Goal: Register for event/course

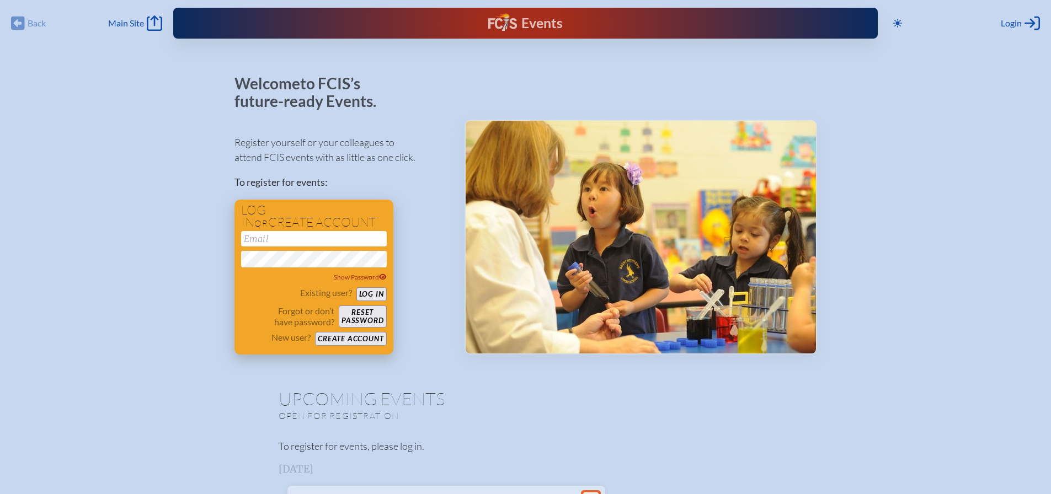
click at [300, 240] on input "email" at bounding box center [314, 238] width 146 height 15
type input "[EMAIL_ADDRESS][DOMAIN_NAME]"
click at [356, 287] on button "Log in" at bounding box center [371, 294] width 30 height 14
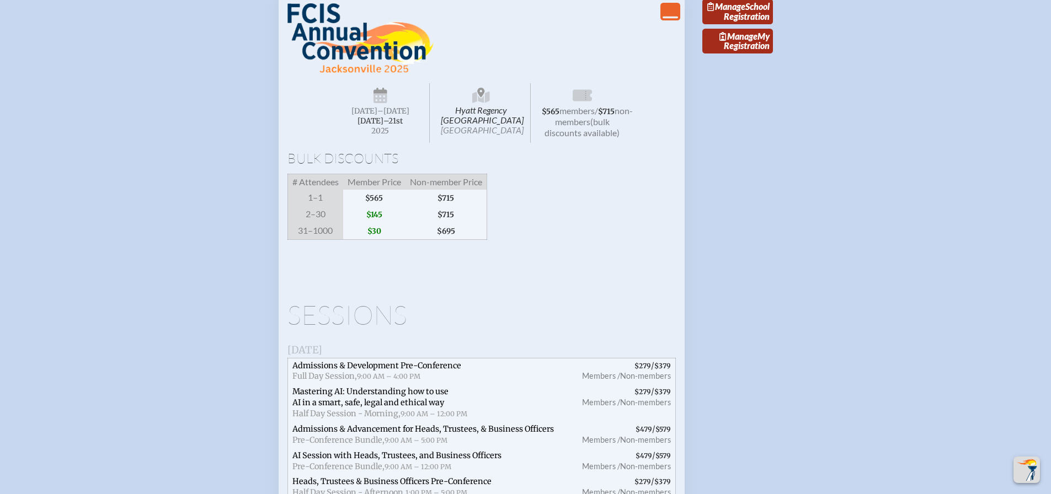
scroll to position [2096, 0]
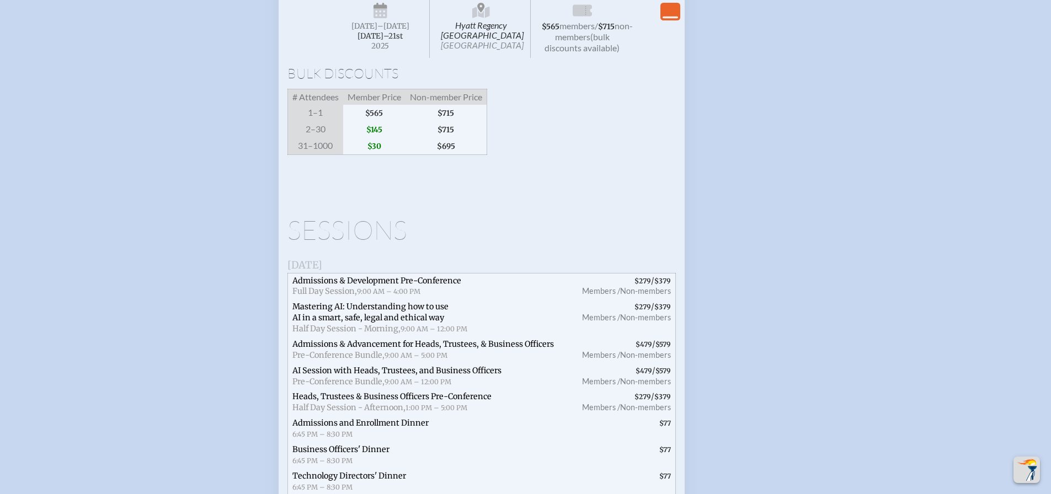
click at [377, 31] on span "[DATE]" at bounding box center [364, 26] width 26 height 9
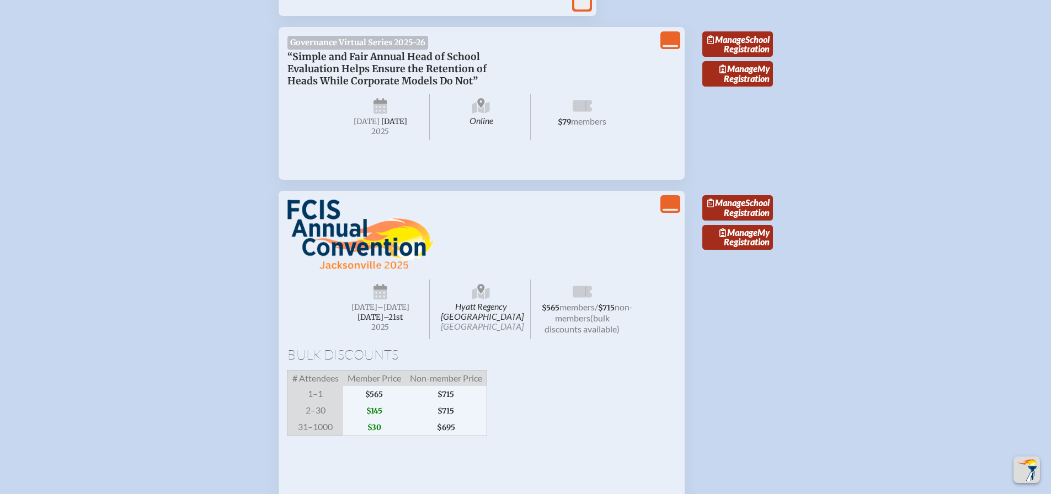
scroll to position [1820, 0]
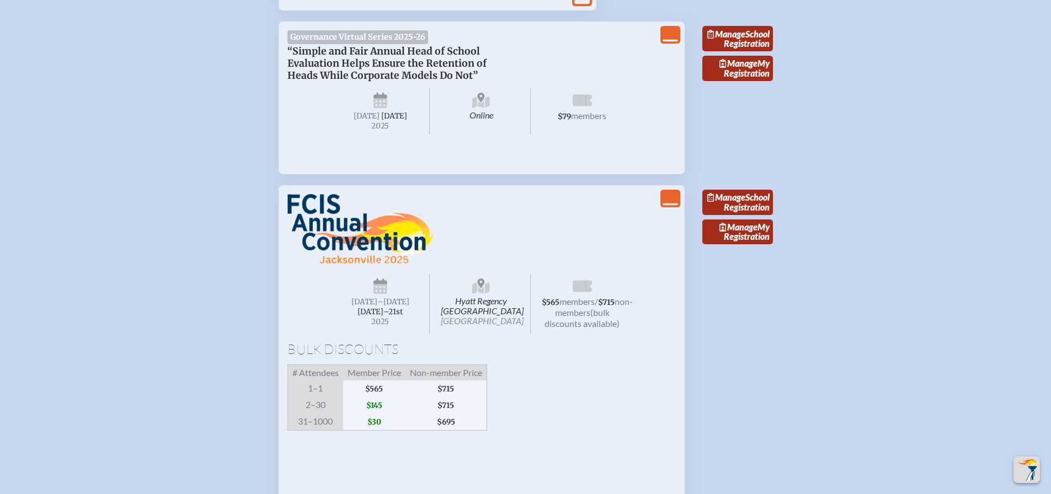
click at [380, 317] on span "[DATE]–⁠21st" at bounding box center [379, 311] width 45 height 9
click at [735, 215] on link "Manage School Registration" at bounding box center [737, 202] width 71 height 25
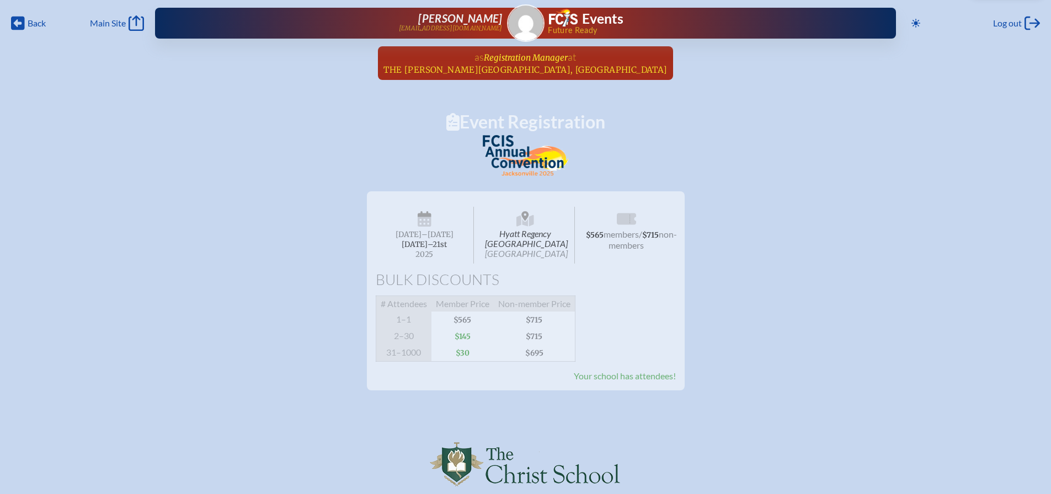
click at [538, 61] on span "Registration Manager" at bounding box center [526, 57] width 84 height 10
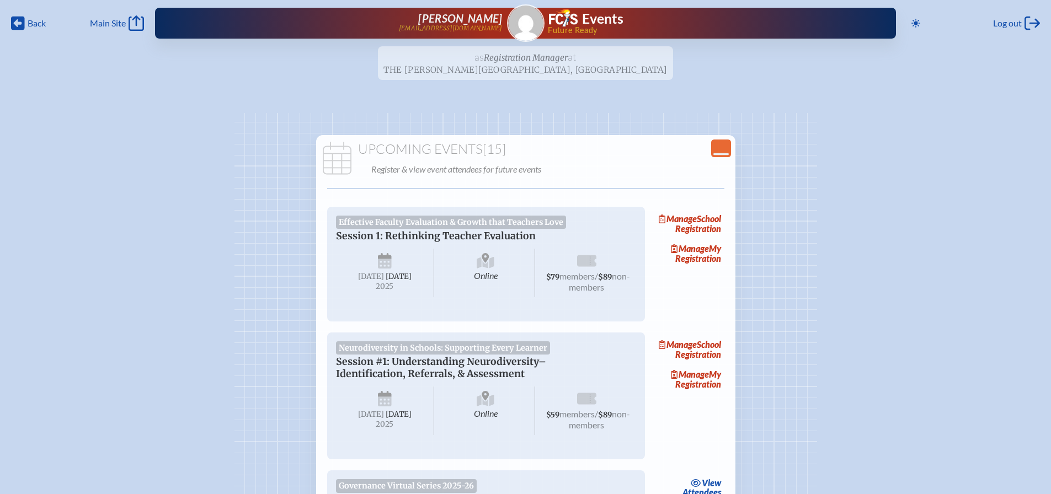
click at [382, 419] on span "[DATE]" at bounding box center [371, 414] width 26 height 9
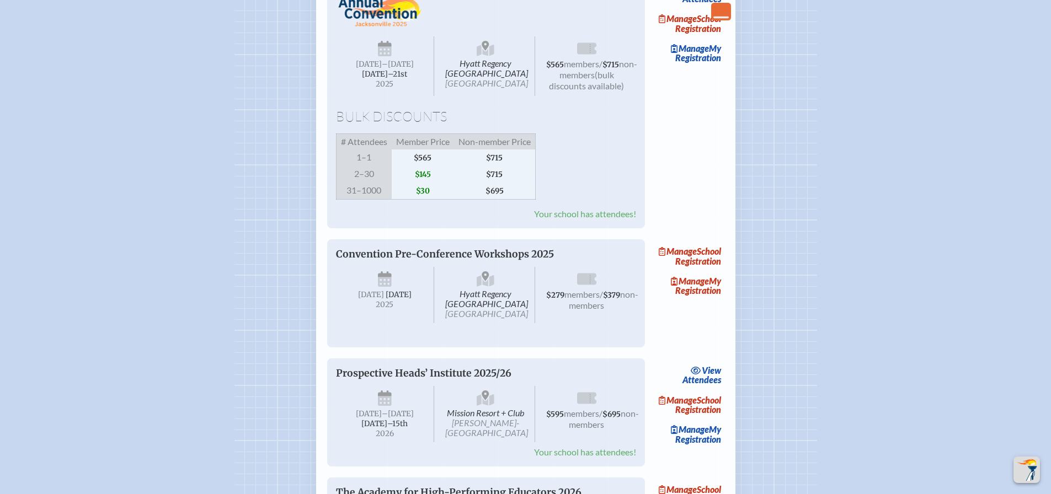
scroll to position [1710, 0]
click at [382, 70] on span "[DATE]" at bounding box center [369, 65] width 26 height 9
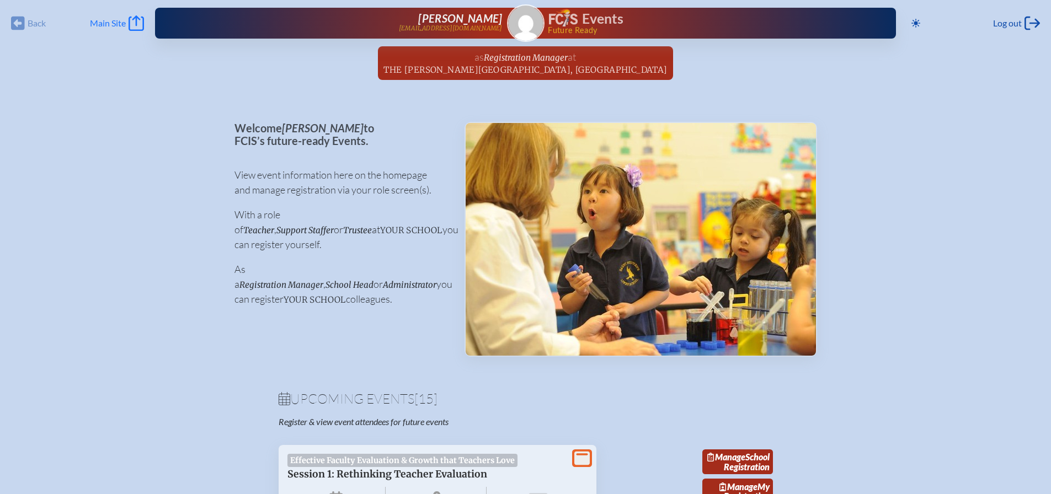
click at [117, 23] on span "Main Site" at bounding box center [108, 23] width 36 height 11
click at [20, 29] on div "Back Back Main Site Main Site" at bounding box center [77, 22] width 133 height 15
click at [22, 23] on div "Back Back Main Site Main Site" at bounding box center [77, 22] width 133 height 15
click at [37, 25] on div "Back Back Main Site Main Site" at bounding box center [77, 22] width 133 height 15
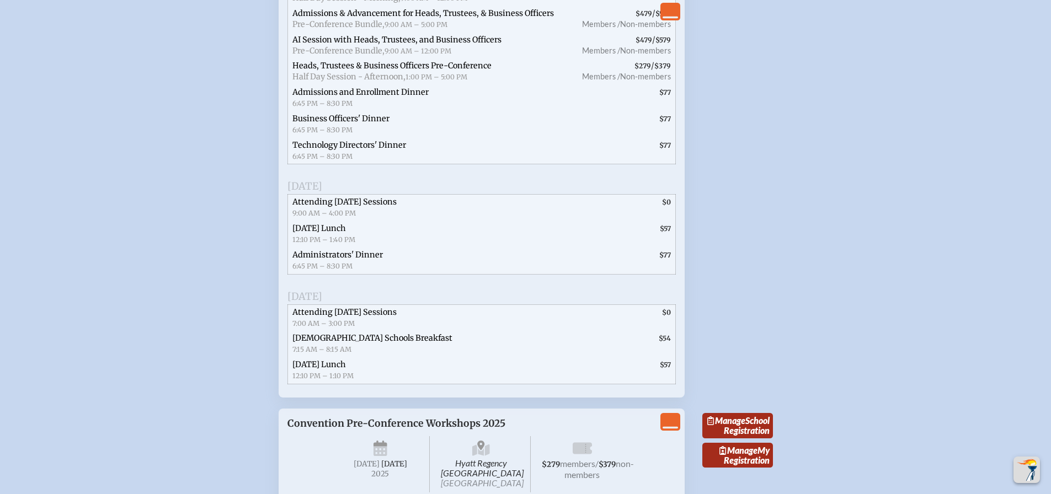
scroll to position [2482, 0]
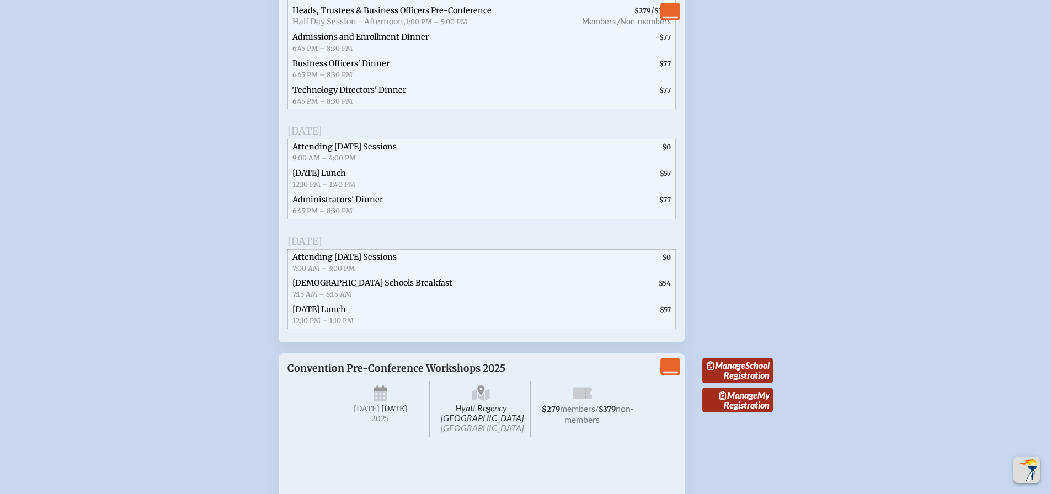
click at [485, 137] on h3 "[DATE]" at bounding box center [481, 131] width 388 height 11
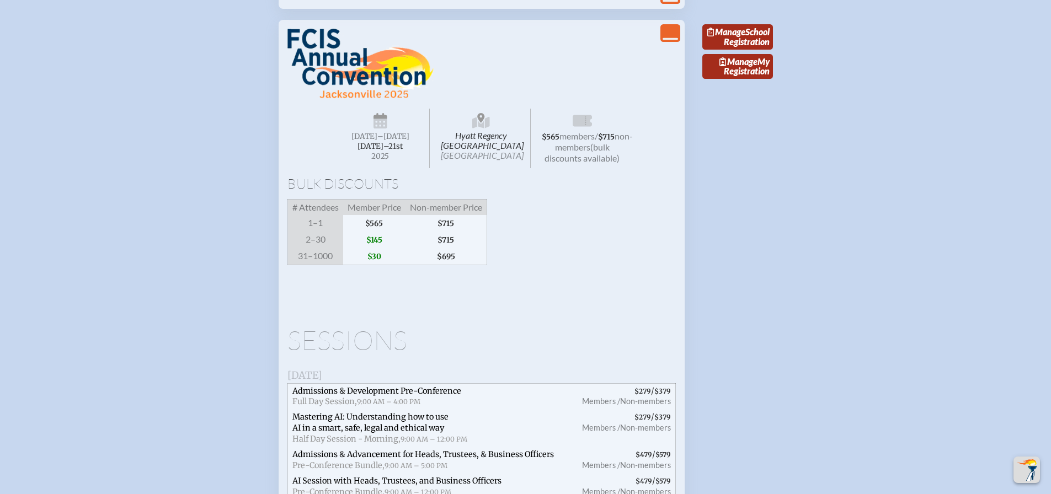
scroll to position [1600, 0]
